Goal: Transaction & Acquisition: Book appointment/travel/reservation

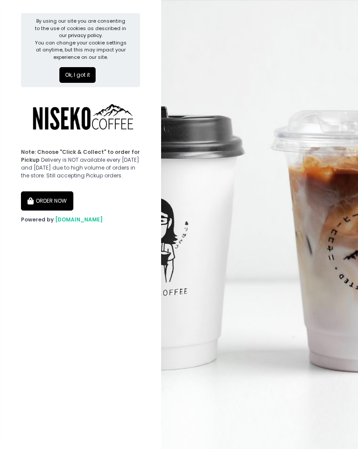
click at [54, 204] on button "ORDER NOW" at bounding box center [47, 200] width 52 height 19
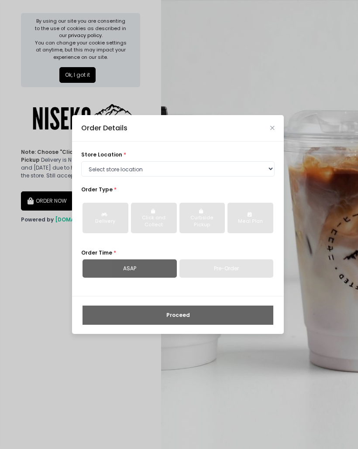
click at [232, 277] on div "Pre-Order" at bounding box center [226, 269] width 94 height 18
click at [167, 273] on div "ASAP" at bounding box center [129, 269] width 94 height 18
click at [167, 272] on div "ASAP" at bounding box center [129, 269] width 94 height 18
click at [198, 173] on select "Select store location [GEOGRAPHIC_DATA] [GEOGRAPHIC_DATA] Niseko Coffee [GEOGRA…" at bounding box center [177, 169] width 193 height 16
select select "645a039fd957f8b56cab6e88"
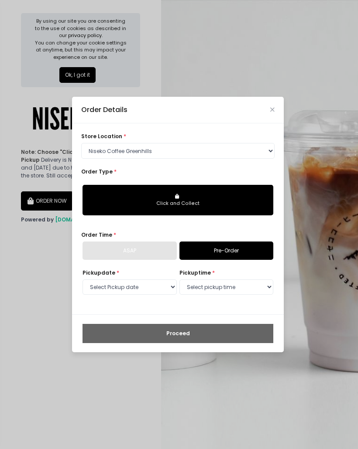
click at [252, 193] on button "Click and Collect" at bounding box center [177, 200] width 191 height 31
click at [159, 253] on div "ASAP" at bounding box center [129, 251] width 94 height 18
click at [234, 247] on link "Pre-Order" at bounding box center [226, 251] width 94 height 18
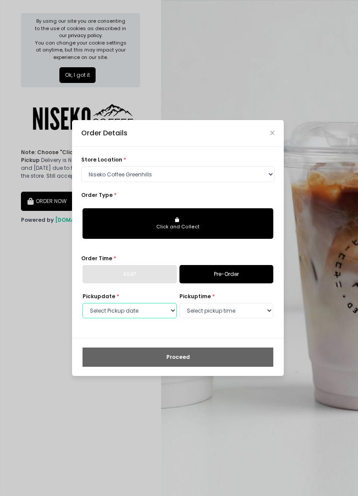
click at [153, 316] on select "Select Pickup date [DATE] [DATE] [DATE] [DATE] [DATE] [DATE] [DATE] [DATE] [DAT…" at bounding box center [129, 311] width 94 height 16
select select "[DATE]"
click at [224, 307] on select "Select pickup time 11:00 AM - 11:30 AM 11:30 AM - 12:00 PM 12:00 PM - 12:30 PM …" at bounding box center [226, 311] width 94 height 16
select select "11:00"
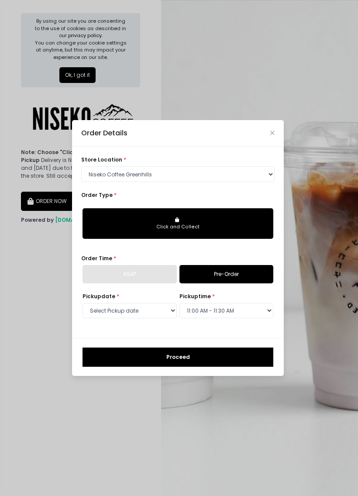
click at [205, 354] on button "Proceed" at bounding box center [177, 356] width 191 height 19
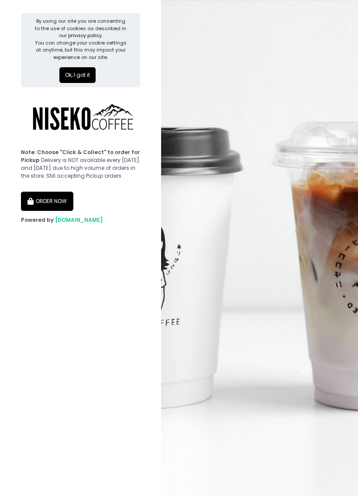
click at [60, 202] on button "ORDER NOW" at bounding box center [47, 200] width 52 height 19
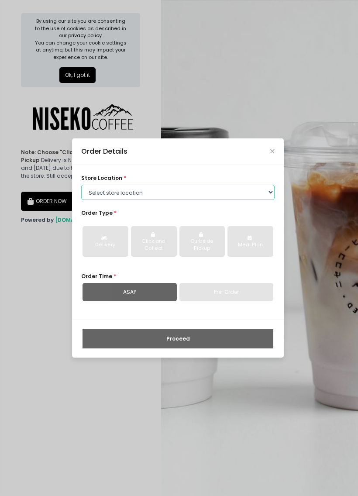
click at [231, 195] on select "Select store location [GEOGRAPHIC_DATA] [GEOGRAPHIC_DATA] Niseko Coffee [GEOGRA…" at bounding box center [177, 193] width 193 height 16
select select "645a039fd957f8b56cab6e88"
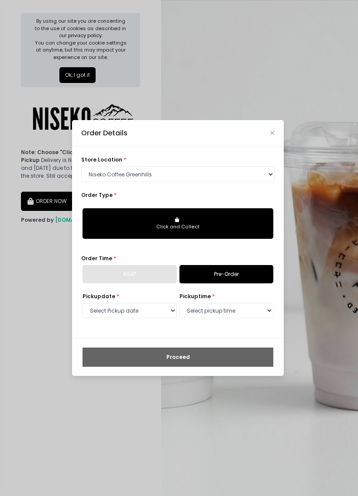
click at [243, 232] on button "Click and Collect" at bounding box center [177, 223] width 191 height 31
click at [158, 274] on div "ASAP" at bounding box center [129, 274] width 94 height 18
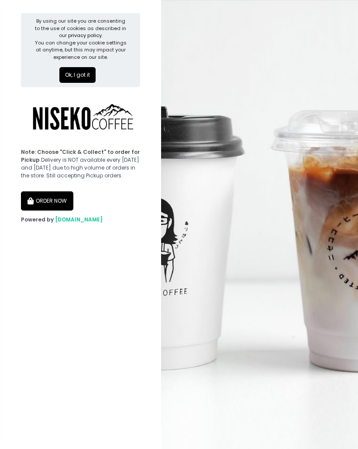
click at [62, 205] on button "ORDER NOW" at bounding box center [47, 200] width 52 height 19
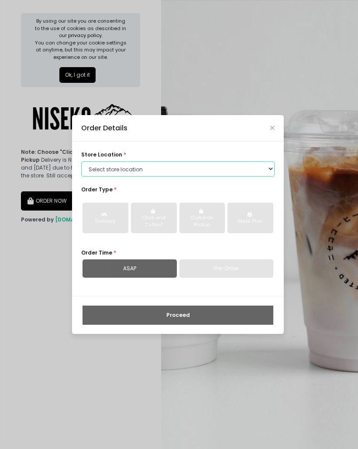
click at [197, 165] on select "Select store location [GEOGRAPHIC_DATA] [GEOGRAPHIC_DATA] Niseko Coffee [GEOGRA…" at bounding box center [177, 169] width 193 height 16
select select "645a039fd957f8b56cab6e88"
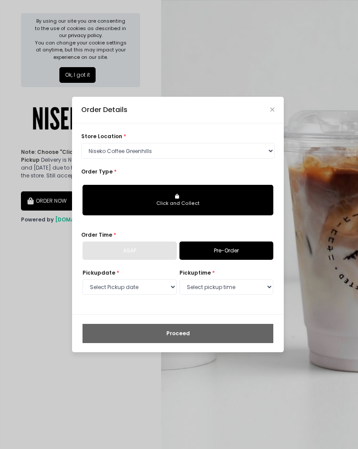
click at [223, 255] on link "Pre-Order" at bounding box center [226, 251] width 94 height 18
click at [153, 255] on div "ASAP" at bounding box center [129, 251] width 94 height 18
click at [152, 255] on div "ASAP" at bounding box center [129, 251] width 94 height 18
click at [162, 246] on div "ASAP" at bounding box center [129, 251] width 94 height 18
click at [156, 249] on div "ASAP" at bounding box center [129, 251] width 94 height 18
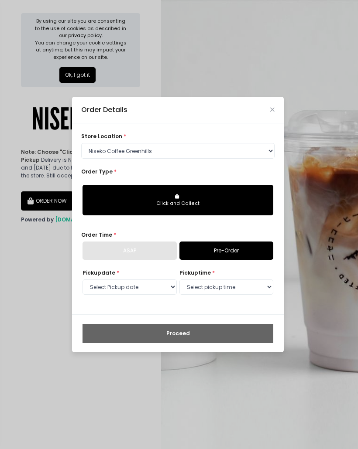
click at [227, 253] on link "Pre-Order" at bounding box center [226, 251] width 94 height 18
click at [160, 249] on div "ASAP" at bounding box center [129, 251] width 94 height 18
click at [165, 293] on select "Select Pickup date [DATE] [DATE] [DATE] [DATE] [DATE] [DATE] [DATE] [DATE] [DAT…" at bounding box center [129, 288] width 94 height 16
select select "2025-09-22"
click at [225, 207] on div "Click and Collect" at bounding box center [177, 203] width 179 height 7
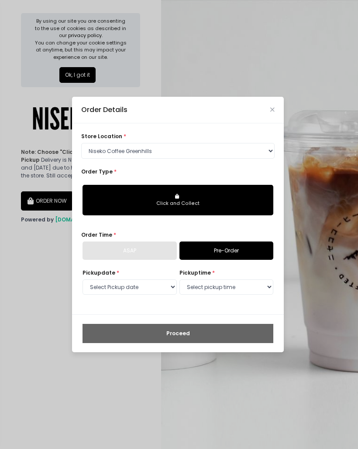
click at [223, 193] on button "Click and Collect" at bounding box center [177, 200] width 191 height 31
click at [222, 193] on button "Click and Collect" at bounding box center [177, 200] width 191 height 31
click at [157, 274] on div "Pickup date * Select Pickup date Sunday, Sep 7th Monday, Sep 8th Tuesday, Sep 9…" at bounding box center [129, 282] width 94 height 27
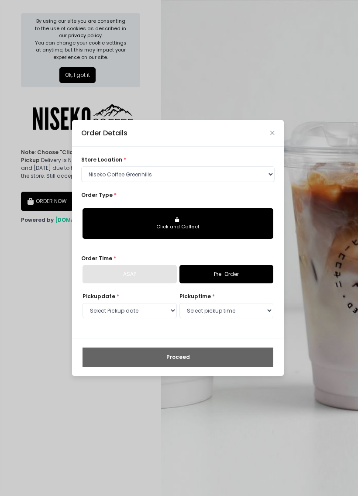
click at [278, 132] on div "Order Details" at bounding box center [178, 133] width 212 height 27
click at [271, 135] on icon "Close" at bounding box center [272, 133] width 4 height 6
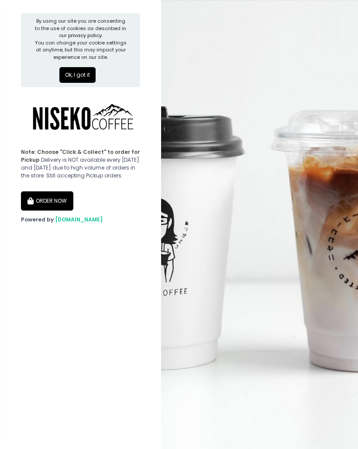
click at [66, 70] on button "Ok, I got it" at bounding box center [77, 75] width 36 height 16
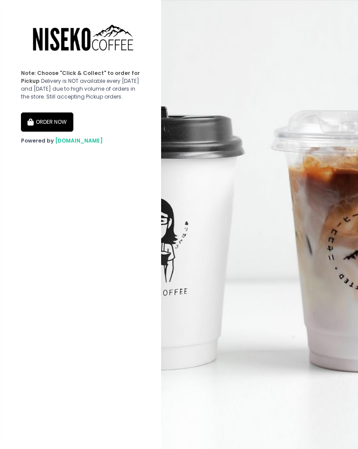
click at [41, 132] on button "ORDER NOW" at bounding box center [47, 122] width 52 height 19
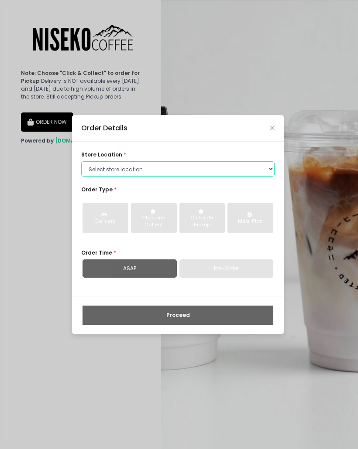
click at [190, 176] on select "Select store location [GEOGRAPHIC_DATA] [GEOGRAPHIC_DATA] Niseko Coffee [GEOGRA…" at bounding box center [177, 169] width 193 height 16
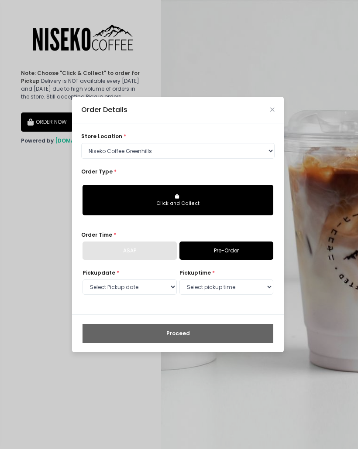
click at [152, 246] on div "ASAP" at bounding box center [129, 251] width 94 height 18
click at [224, 146] on select "Select store location [GEOGRAPHIC_DATA] [GEOGRAPHIC_DATA] Niseko Coffee [GEOGRA…" at bounding box center [177, 151] width 193 height 16
click at [256, 147] on select "Select store location [GEOGRAPHIC_DATA] [GEOGRAPHIC_DATA] Niseko Coffee [GEOGRA…" at bounding box center [177, 151] width 193 height 16
select select "645a039fd957f8b56cab6e88"
click at [185, 202] on div "Click and Collect" at bounding box center [177, 203] width 179 height 7
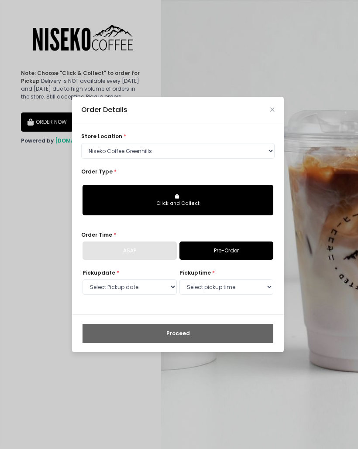
click at [161, 251] on div "ASAP" at bounding box center [129, 251] width 94 height 18
click at [165, 287] on select "Select Pickup date [DATE] [DATE] [DATE] [DATE] [DATE] [DATE] [DATE] [DATE] [DAT…" at bounding box center [129, 288] width 94 height 16
select select "[DATE]"
click at [246, 286] on select "Select pickup time 11:00 AM - 11:30 AM 11:30 AM - 12:00 PM 12:00 PM - 12:30 PM …" at bounding box center [226, 288] width 94 height 16
select select "11:00"
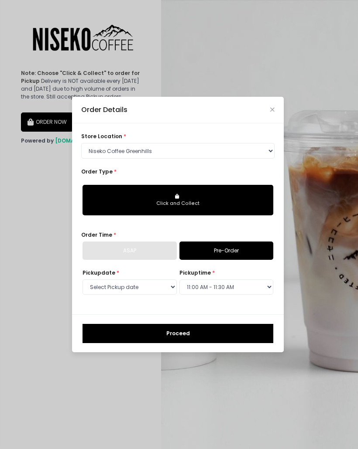
click at [164, 255] on div "ASAP" at bounding box center [129, 251] width 94 height 18
click at [221, 247] on link "Pre-Order" at bounding box center [226, 251] width 94 height 18
select select
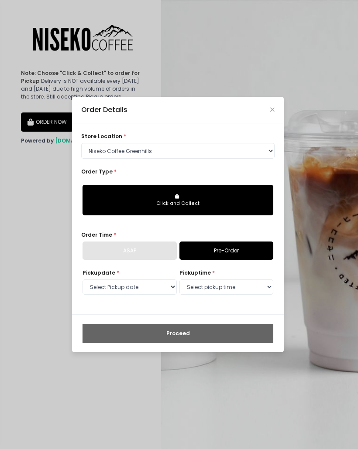
click at [164, 248] on div "ASAP" at bounding box center [129, 251] width 94 height 18
